Goal: Check status: Check status

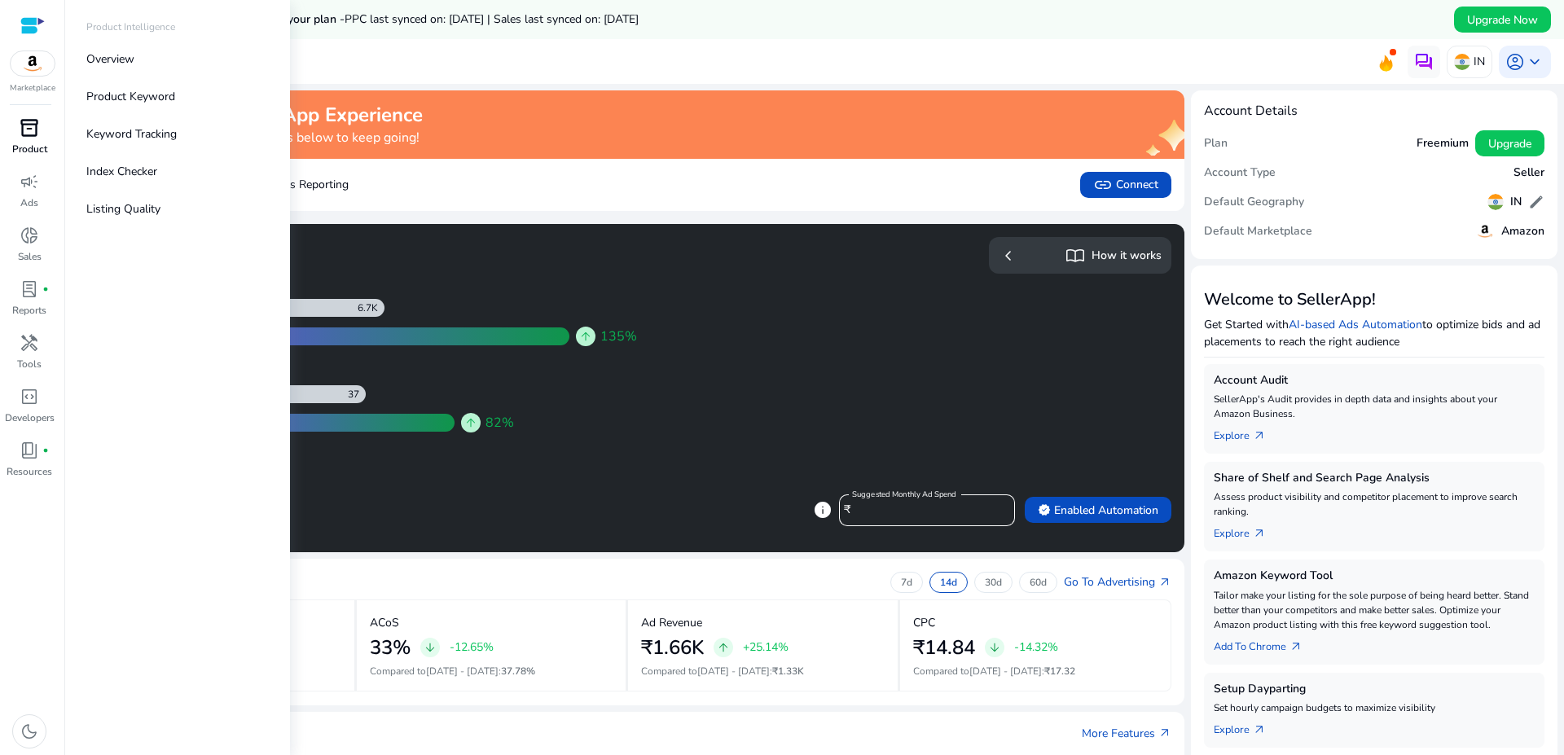
click at [41, 155] on p "Product" at bounding box center [29, 149] width 35 height 15
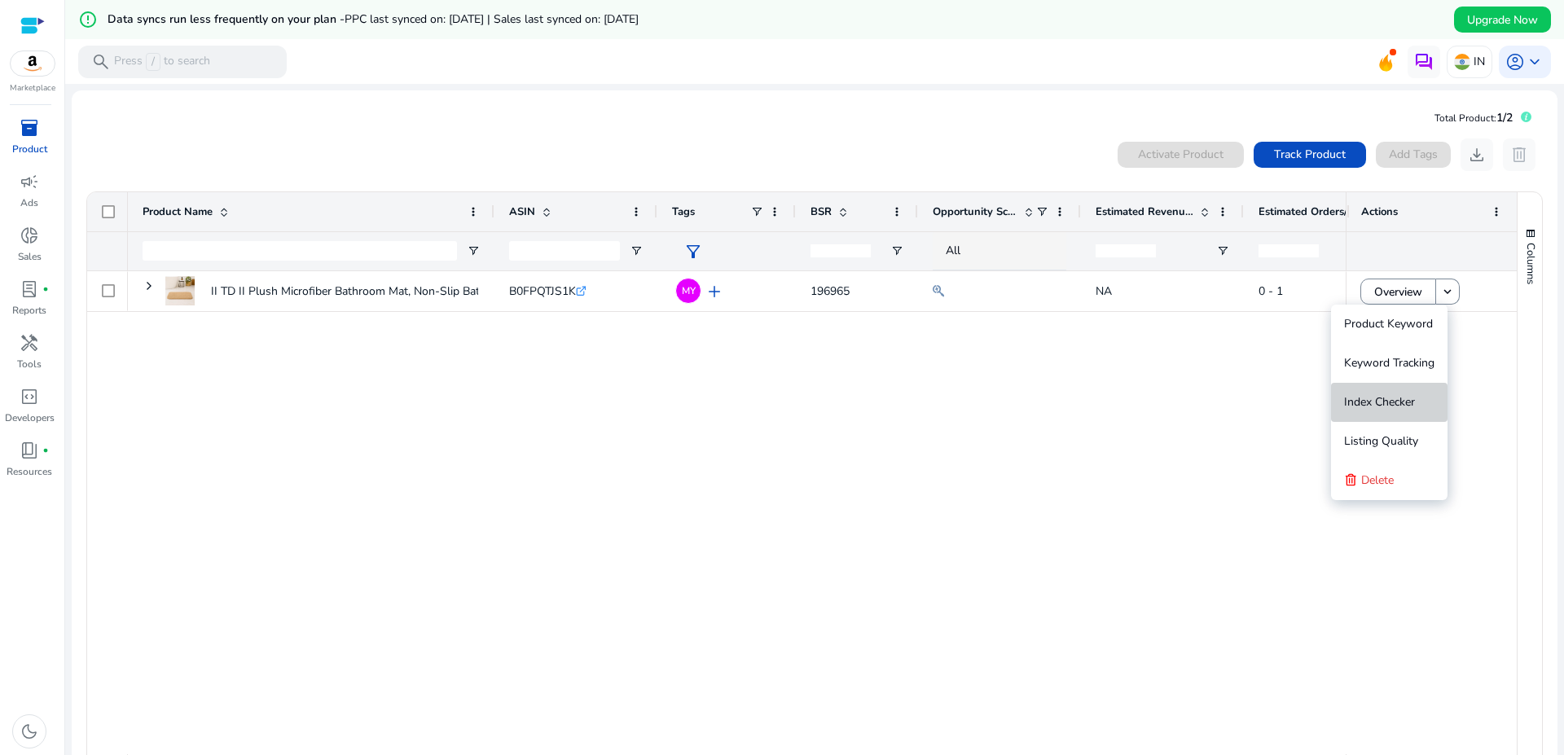
click at [1374, 397] on span "Index Checker" at bounding box center [1379, 401] width 71 height 15
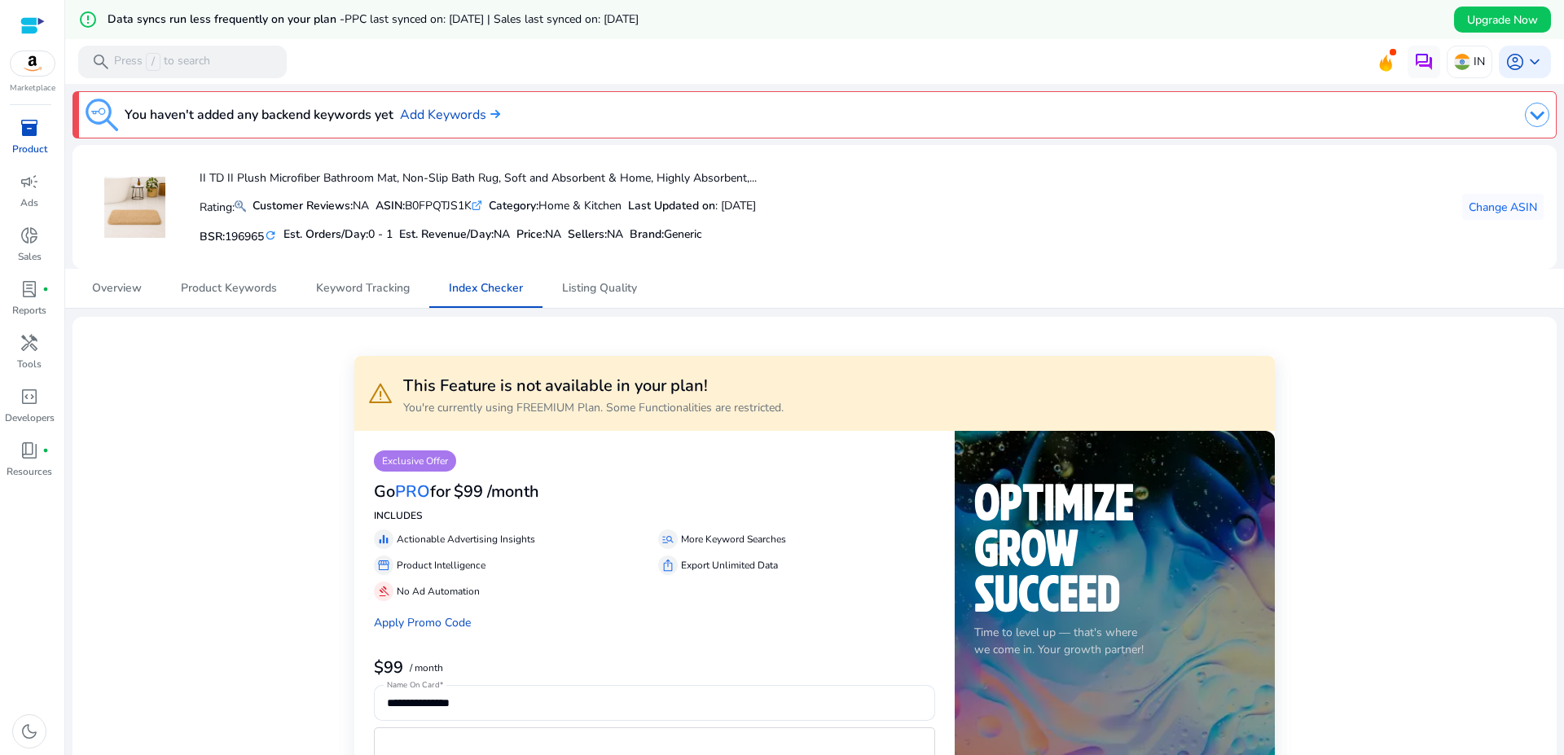
scroll to position [108, 0]
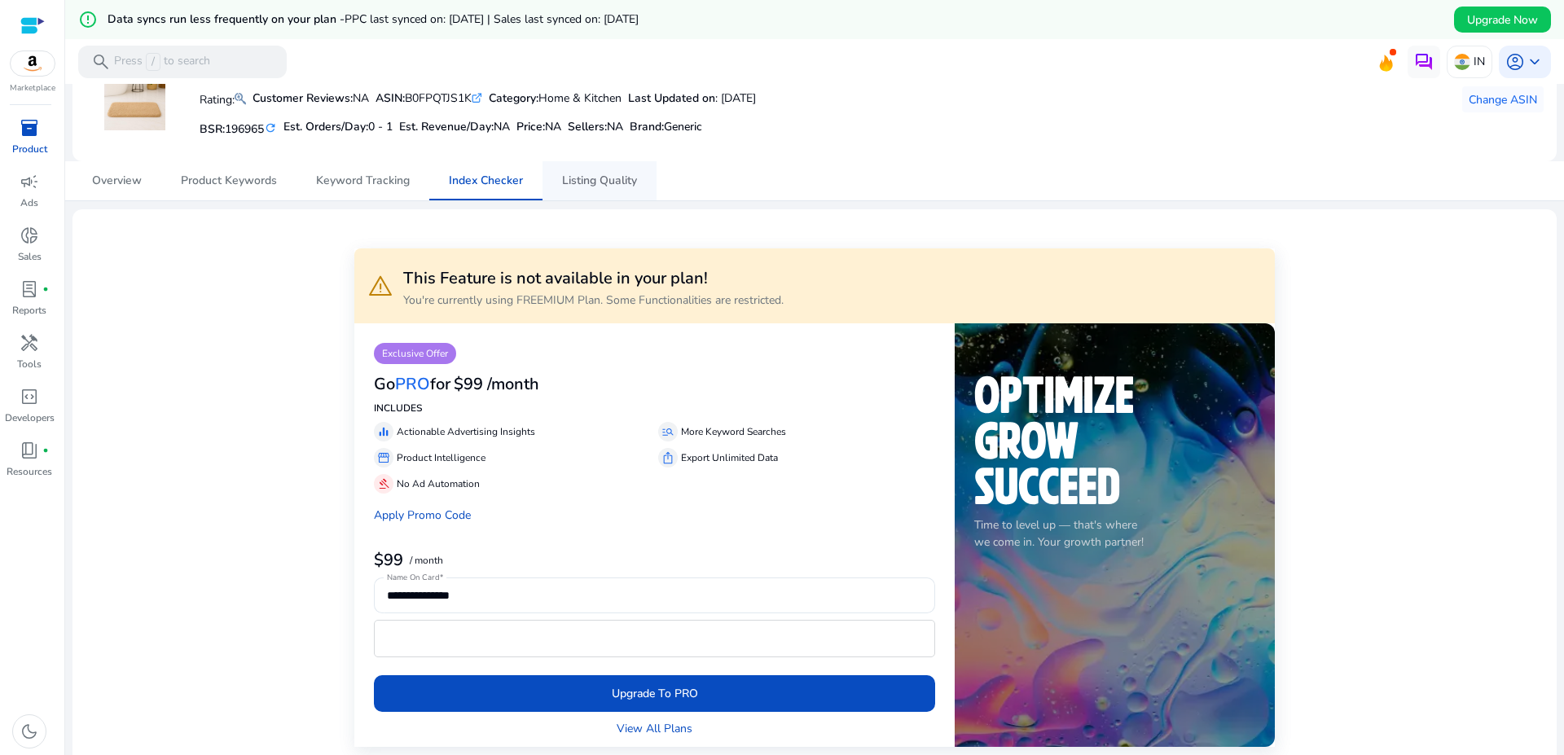
click at [578, 172] on span "Listing Quality" at bounding box center [599, 180] width 75 height 39
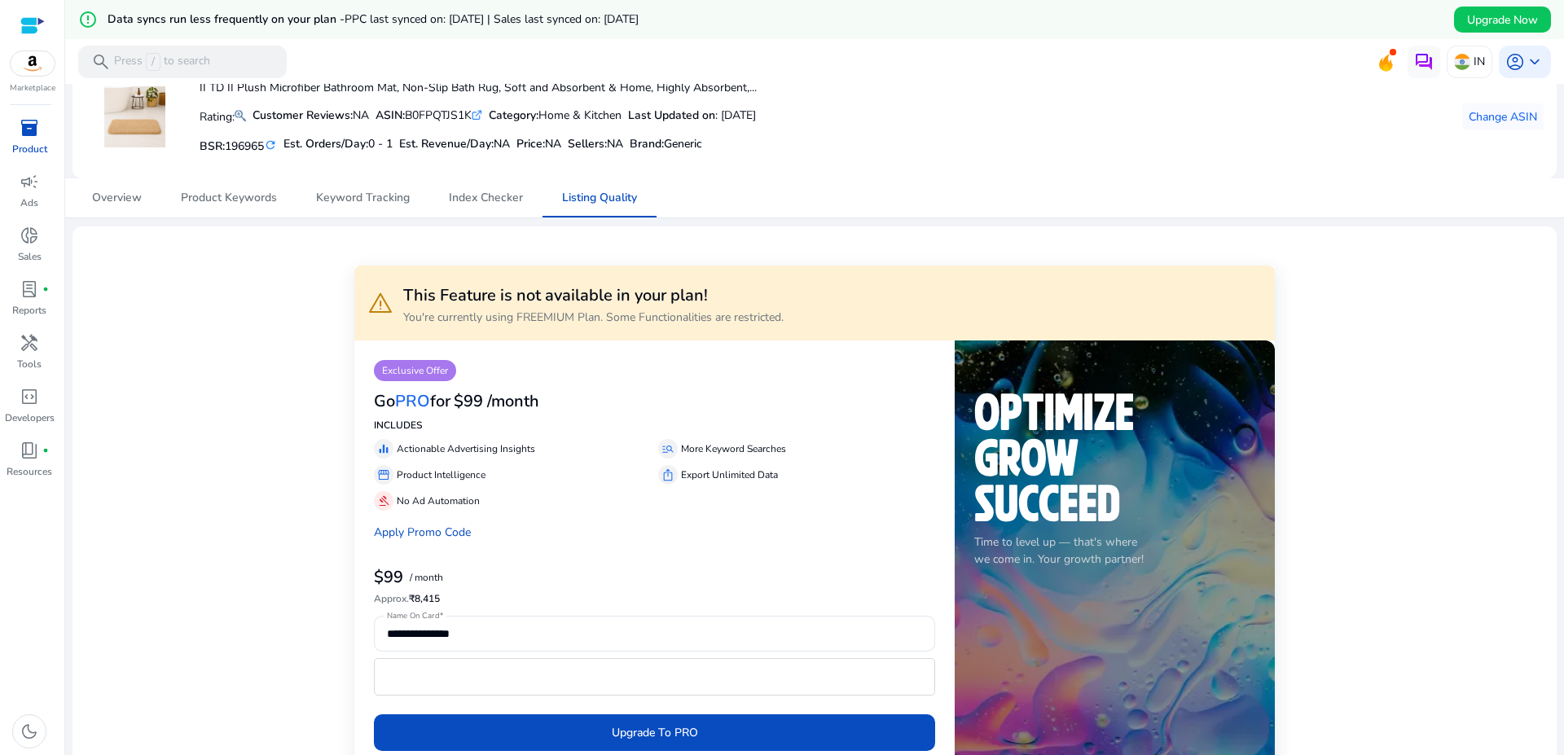
scroll to position [108, 0]
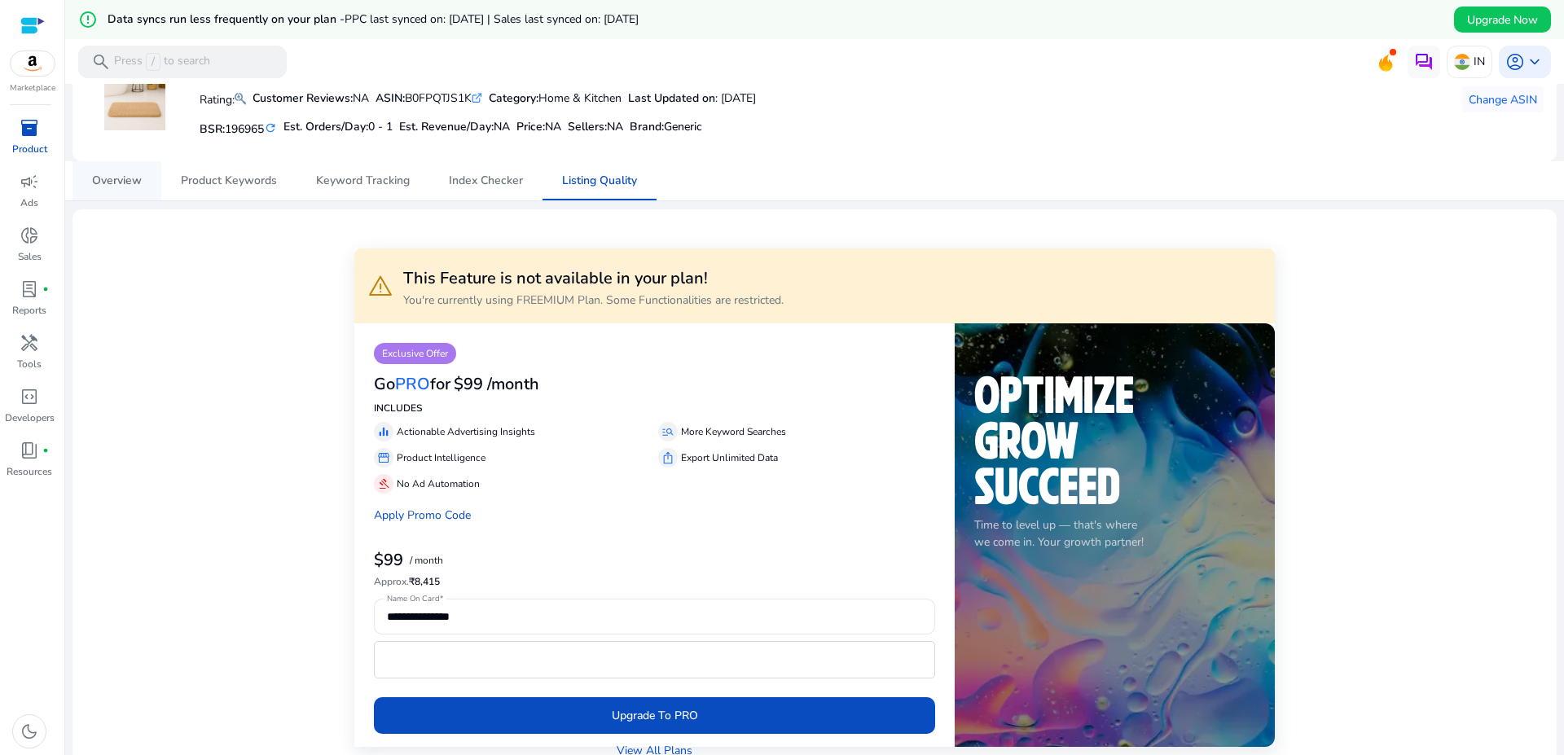
click at [117, 178] on span "Overview" at bounding box center [117, 180] width 50 height 11
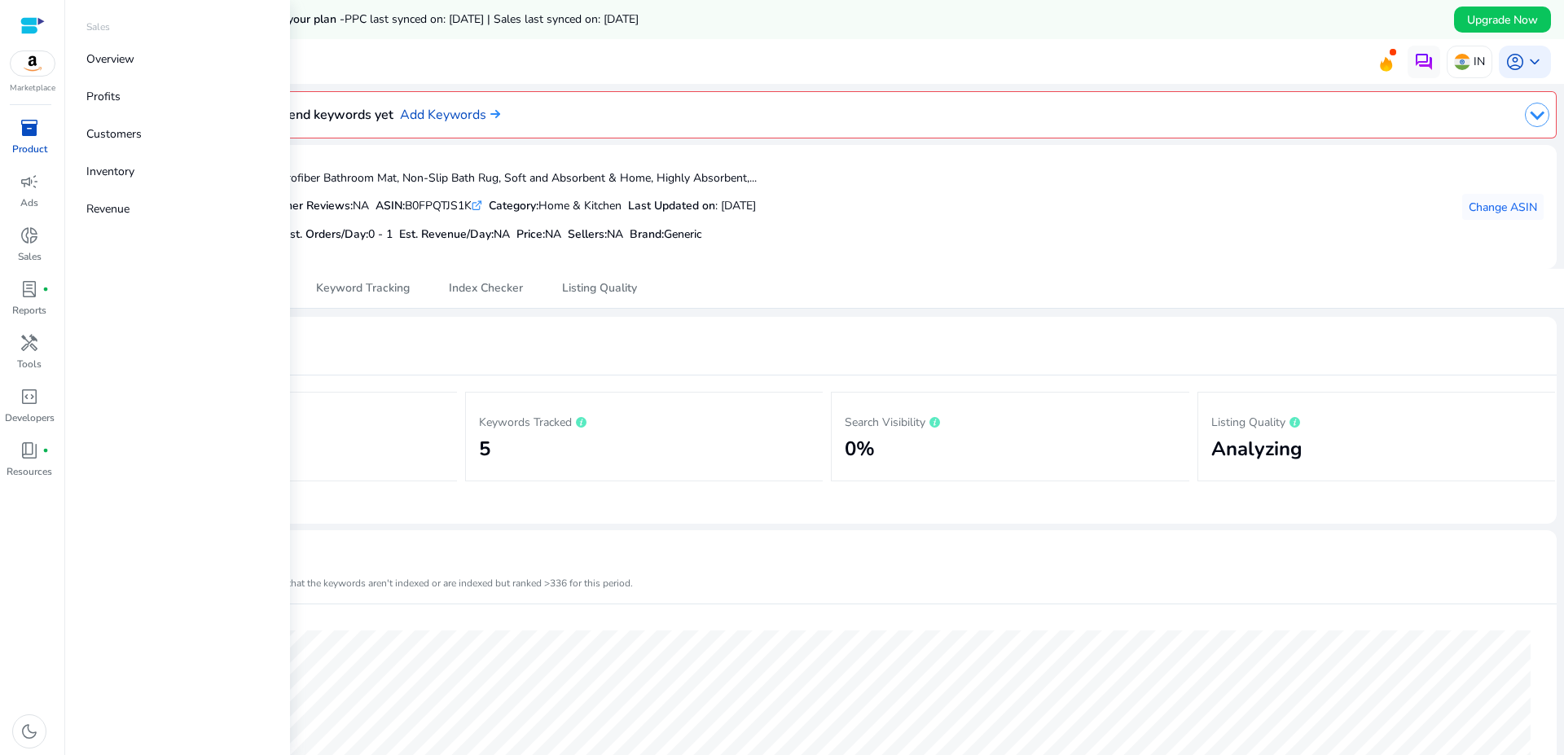
click at [195, 39] on div "Sales" at bounding box center [177, 30] width 209 height 21
click at [196, 52] on link "Overview" at bounding box center [177, 59] width 209 height 37
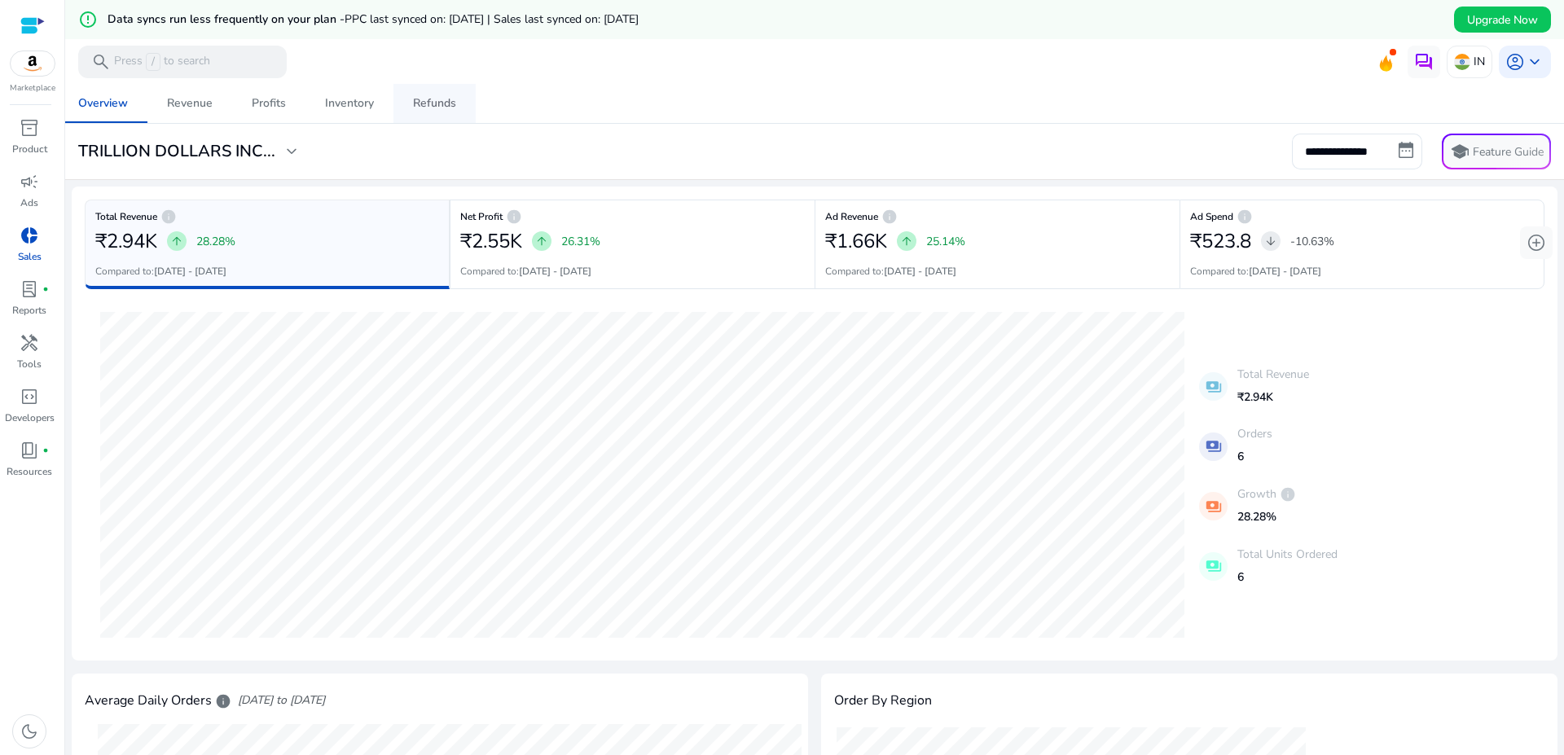
click at [424, 98] on div "Refunds" at bounding box center [434, 103] width 43 height 11
